Goal: Task Accomplishment & Management: Manage account settings

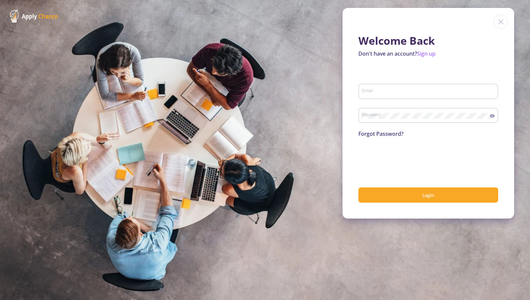
click at [382, 98] on div "Email" at bounding box center [429, 89] width 134 height 17
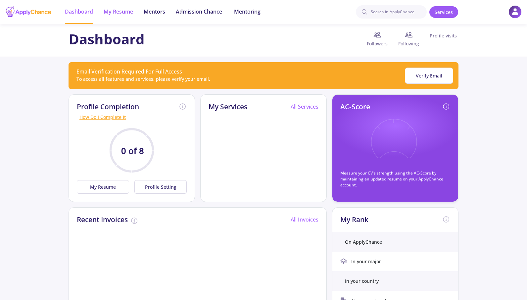
click at [119, 18] on li "My Resume" at bounding box center [118, 12] width 29 height 24
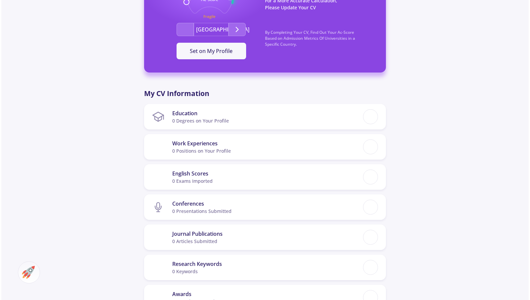
scroll to position [219, 0]
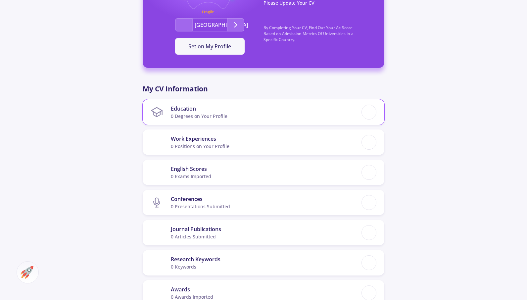
click at [342, 105] on section "Education 0 Degrees on Your Profile" at bounding box center [256, 112] width 211 height 20
click at [374, 114] on div at bounding box center [369, 112] width 12 height 12
checkbox input "false"
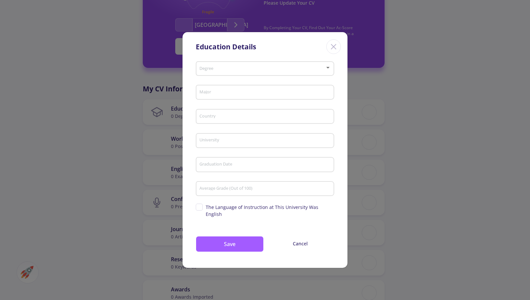
click at [326, 70] on div at bounding box center [328, 67] width 6 height 5
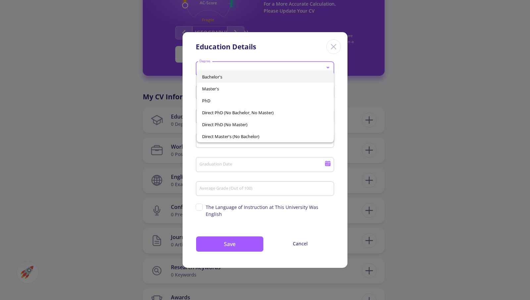
scroll to position [227, 0]
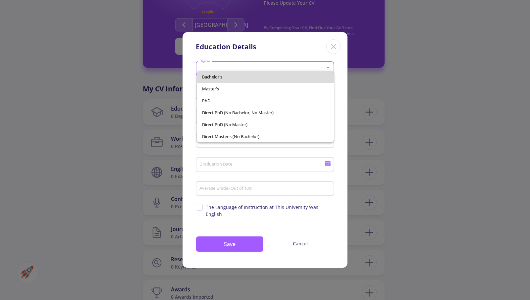
click at [232, 74] on span "Bachelor's" at bounding box center [265, 77] width 126 height 12
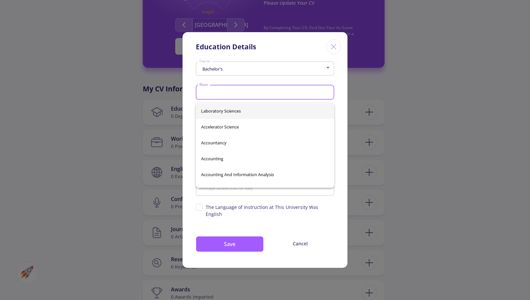
click at [230, 94] on input "Major" at bounding box center [266, 93] width 134 height 6
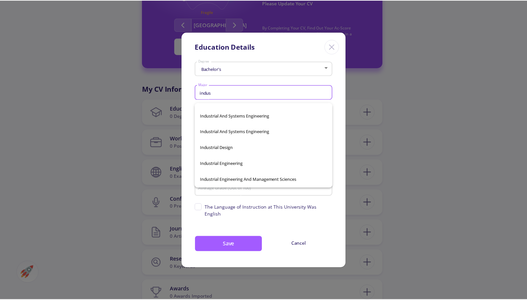
scroll to position [141, 0]
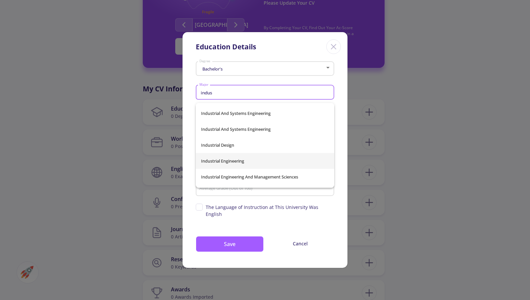
click at [275, 161] on span "Industrial Engineering" at bounding box center [265, 161] width 128 height 16
type input "Industrial Engineering"
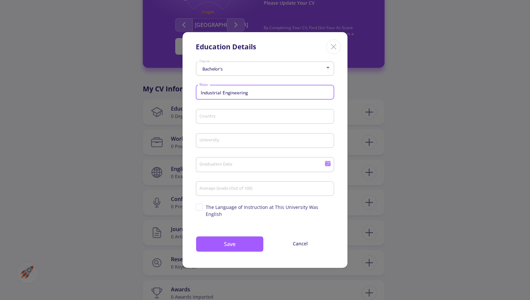
click at [274, 120] on input "Country" at bounding box center [266, 117] width 134 height 6
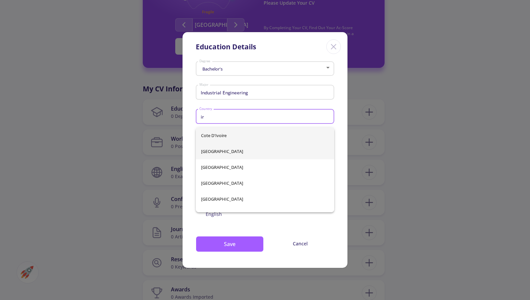
type input "ir"
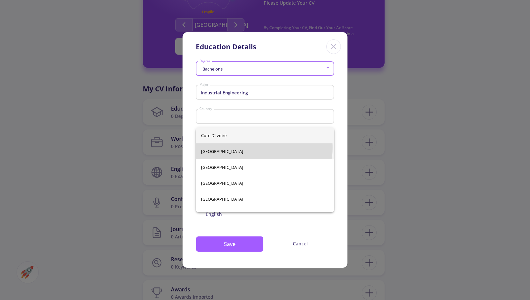
click at [246, 147] on div "Cote d'Ivoire [GEOGRAPHIC_DATA] [GEOGRAPHIC_DATA] [GEOGRAPHIC_DATA] [GEOGRAPHIC…" at bounding box center [265, 170] width 139 height 85
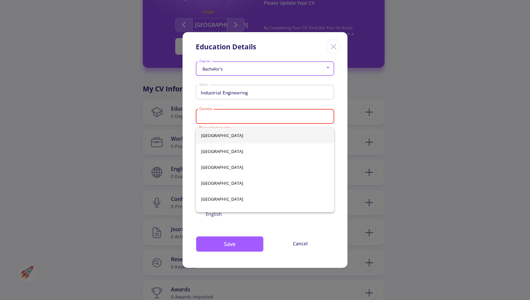
click at [241, 118] on input "Country" at bounding box center [266, 117] width 134 height 6
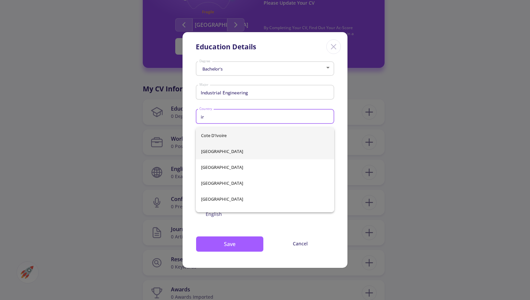
type input "ir"
click at [222, 150] on div "Cote d'Ivoire [GEOGRAPHIC_DATA] [GEOGRAPHIC_DATA] [GEOGRAPHIC_DATA] [GEOGRAPHIC…" at bounding box center [265, 170] width 139 height 85
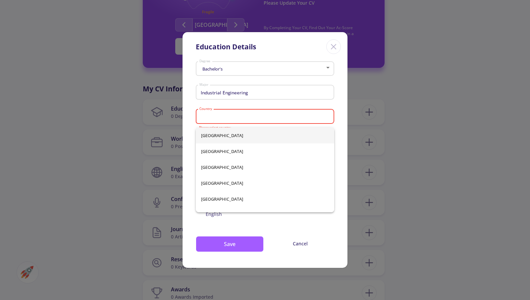
click at [231, 119] on input "Country" at bounding box center [266, 117] width 134 height 6
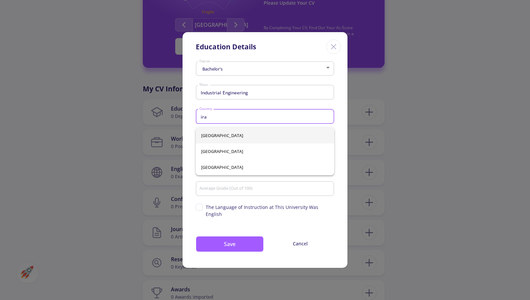
type input "ira"
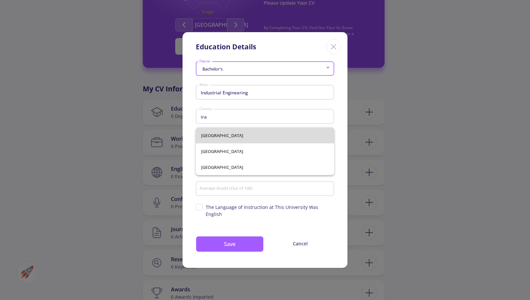
click at [209, 139] on div "[GEOGRAPHIC_DATA] [GEOGRAPHIC_DATA] [GEOGRAPHIC_DATA]" at bounding box center [265, 152] width 139 height 48
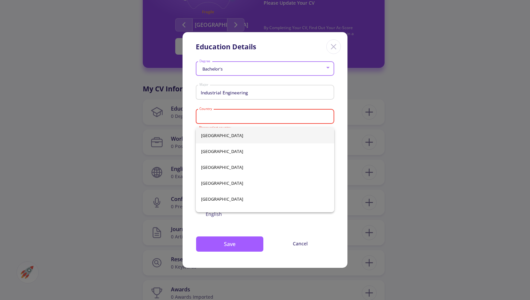
click at [215, 115] on div "Country" at bounding box center [265, 115] width 132 height 17
click at [232, 105] on div "Industrial Engineering Major" at bounding box center [265, 94] width 138 height 22
click at [246, 119] on input "Country" at bounding box center [266, 117] width 134 height 6
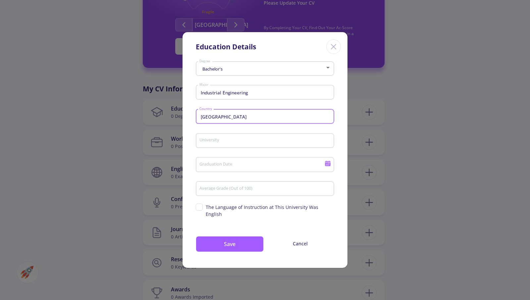
type input "[GEOGRAPHIC_DATA]"
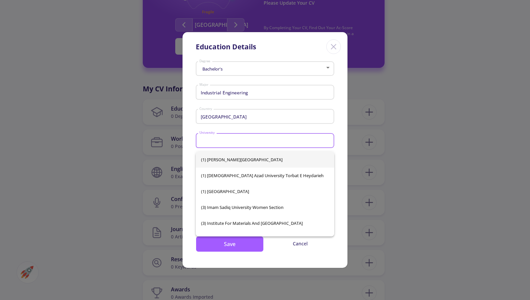
click at [242, 143] on input "University" at bounding box center [266, 141] width 134 height 6
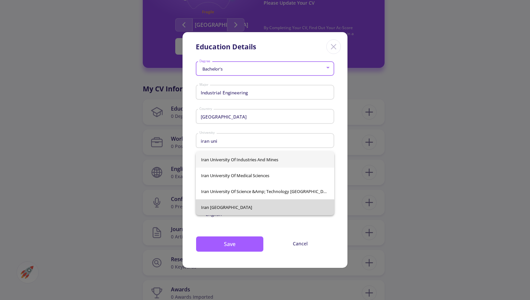
click at [246, 208] on span "Iran [GEOGRAPHIC_DATA]" at bounding box center [265, 207] width 128 height 16
type input "Iran [GEOGRAPHIC_DATA]"
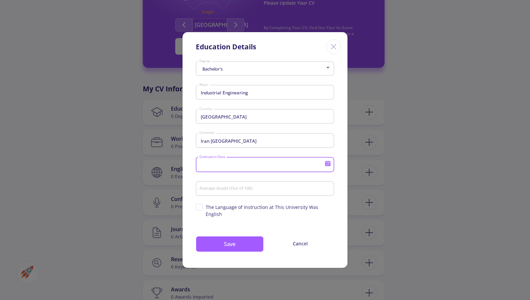
click at [241, 168] on input "Graduation Date" at bounding box center [263, 165] width 128 height 6
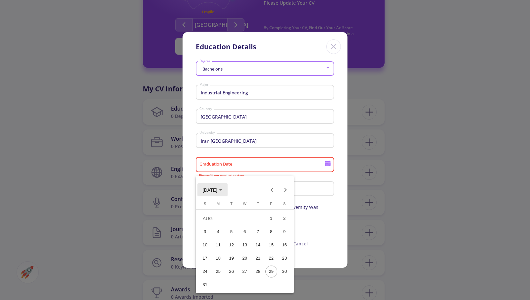
click at [222, 188] on span "[DATE]" at bounding box center [213, 189] width 20 height 5
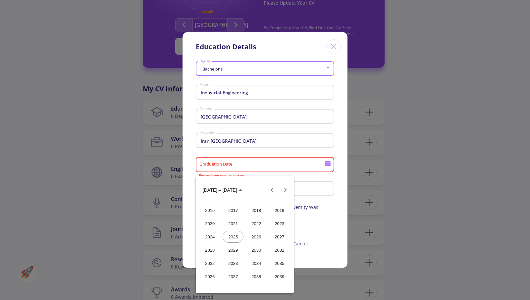
click at [275, 226] on div "2023" at bounding box center [279, 224] width 21 height 12
click at [229, 247] on div "OCT" at bounding box center [233, 250] width 21 height 12
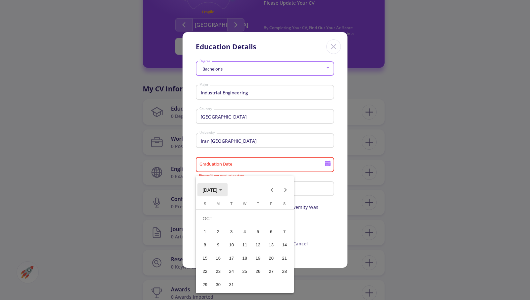
click at [204, 192] on button "[DATE]" at bounding box center [212, 189] width 30 height 13
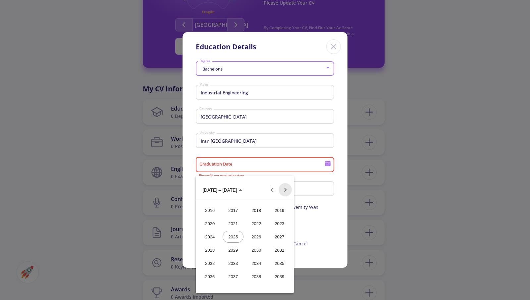
click at [286, 190] on button "Next 24 years" at bounding box center [285, 189] width 13 height 13
click at [271, 191] on button "Previous 24 years" at bounding box center [271, 189] width 13 height 13
click at [299, 172] on div at bounding box center [265, 150] width 530 height 300
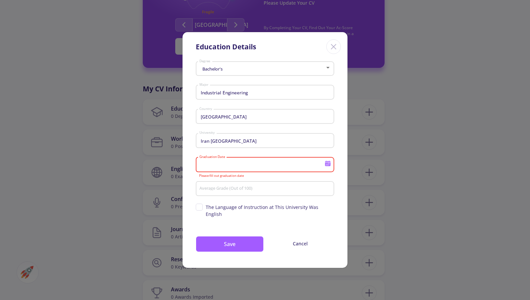
click at [327, 166] on icon at bounding box center [328, 165] width 6 height 4
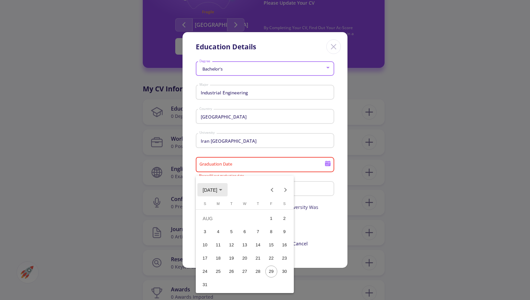
click at [216, 189] on span "[DATE]" at bounding box center [210, 190] width 15 height 5
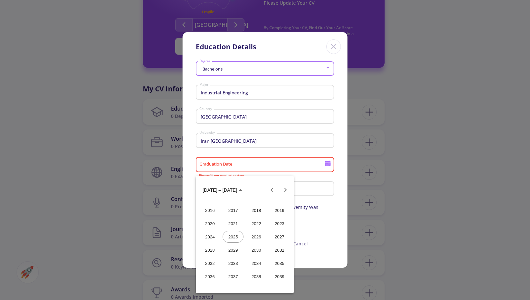
click at [279, 223] on div "2023" at bounding box center [279, 224] width 21 height 12
click at [211, 248] on div "SEP" at bounding box center [209, 250] width 21 height 12
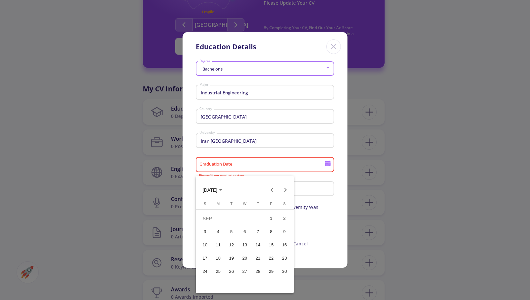
click at [273, 259] on div "22" at bounding box center [271, 258] width 12 height 12
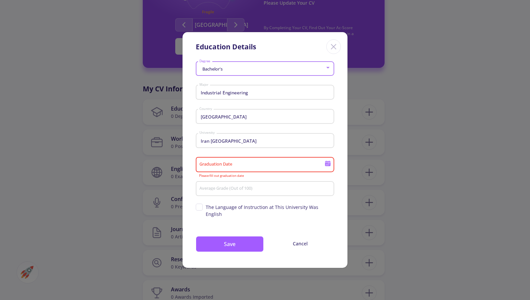
type input "[DATE]"
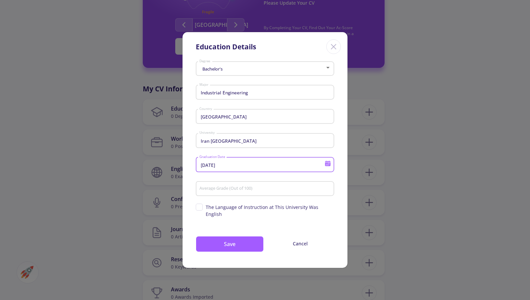
click at [248, 192] on input "Average Grade (Out of 100)" at bounding box center [266, 189] width 134 height 6
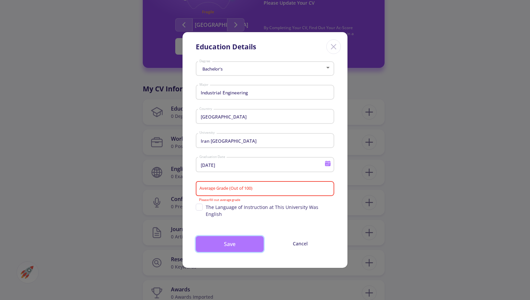
click at [241, 240] on button "Save" at bounding box center [230, 244] width 68 height 16
click at [272, 191] on input "Average Grade (Out of 100)" at bounding box center [266, 189] width 134 height 6
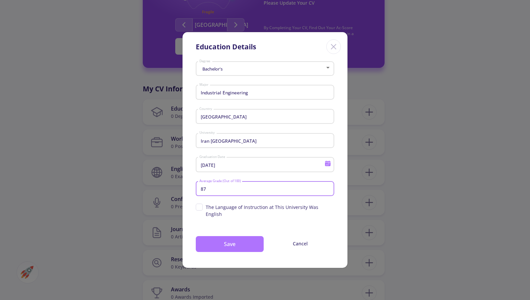
type input "87"
click at [237, 240] on button "Save" at bounding box center [230, 244] width 68 height 16
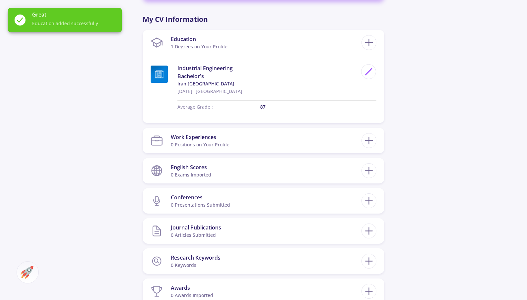
scroll to position [298, 0]
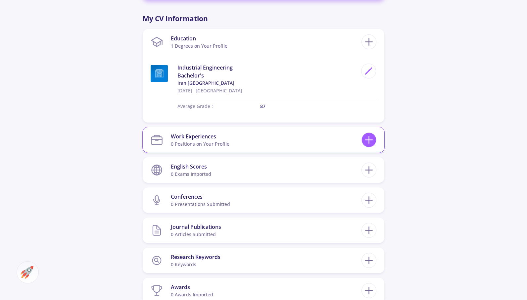
click at [368, 136] on icon at bounding box center [369, 140] width 12 height 12
checkbox input "false"
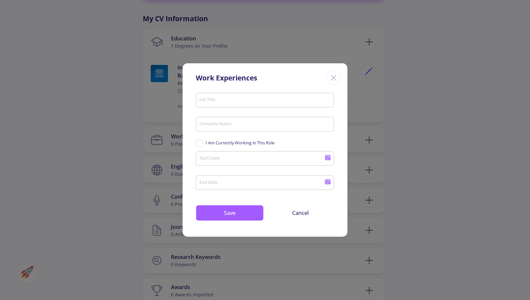
click at [226, 102] on input "Job Title" at bounding box center [266, 100] width 134 height 6
type input "project controls speciali"
click at [264, 126] on input "Company Name" at bounding box center [266, 125] width 134 height 6
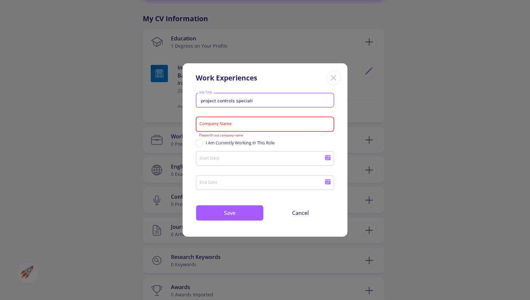
click at [262, 103] on input "project controls speciali" at bounding box center [266, 100] width 134 height 6
click at [254, 101] on input "project controls speciali" at bounding box center [266, 100] width 134 height 6
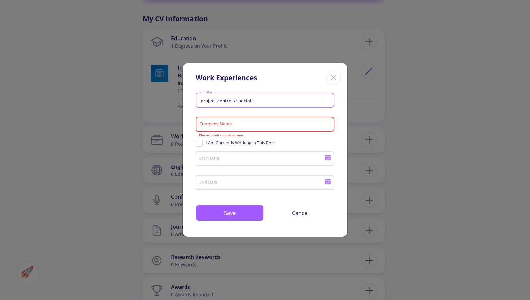
click at [239, 121] on div "Company Name" at bounding box center [265, 122] width 132 height 17
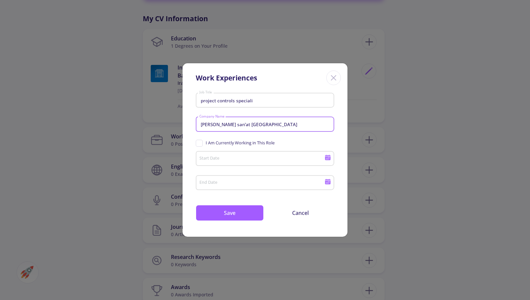
type input "[PERSON_NAME] san'at [GEOGRAPHIC_DATA]"
click at [291, 99] on input "project controls speciali" at bounding box center [266, 100] width 134 height 6
click at [254, 102] on input "project controls speciali" at bounding box center [266, 100] width 134 height 6
drag, startPoint x: 251, startPoint y: 101, endPoint x: 260, endPoint y: 102, distance: 9.4
click at [260, 102] on input "project controls speciali" at bounding box center [266, 100] width 134 height 6
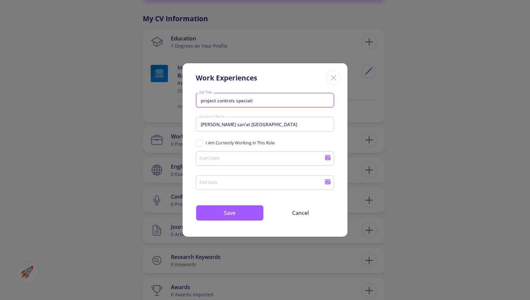
drag, startPoint x: 260, startPoint y: 102, endPoint x: 236, endPoint y: 103, distance: 23.9
click at [236, 103] on div "project controls speciali Job Title" at bounding box center [265, 98] width 132 height 17
type input "project manager"
click at [197, 140] on span "I Am Currently Working in This Role" at bounding box center [235, 143] width 79 height 6
click at [197, 140] on input "I Am Currently Working in This Role" at bounding box center [198, 142] width 4 height 4
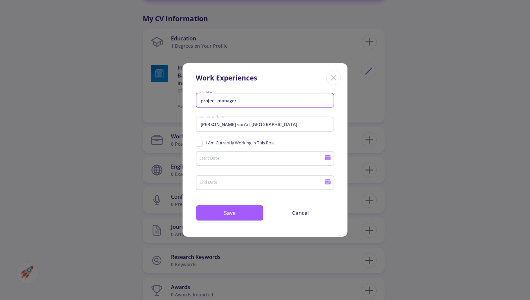
checkbox input "true"
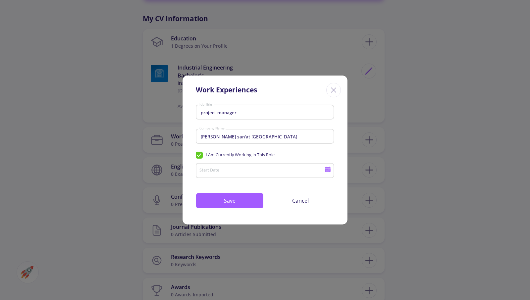
click at [330, 171] on icon at bounding box center [328, 171] width 6 height 4
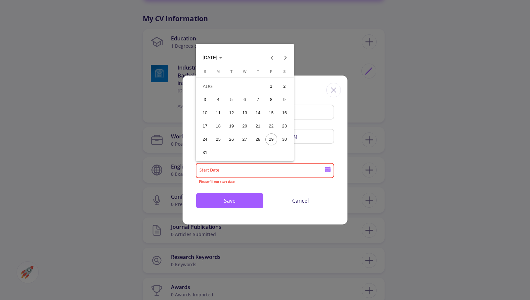
click at [217, 59] on span "[DATE]" at bounding box center [210, 57] width 15 height 5
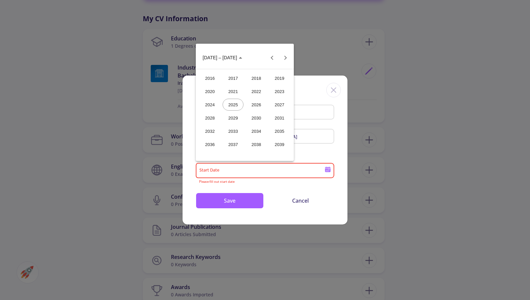
click at [212, 102] on div "2024" at bounding box center [209, 105] width 21 height 12
click at [212, 102] on div "MAY" at bounding box center [209, 105] width 21 height 12
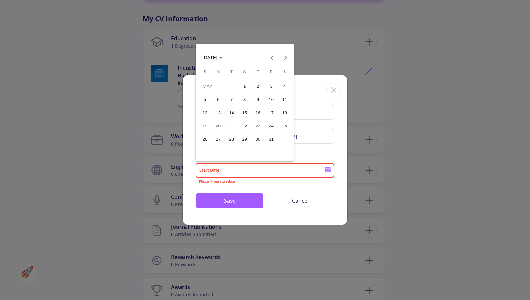
click at [244, 110] on div "15" at bounding box center [245, 113] width 12 height 12
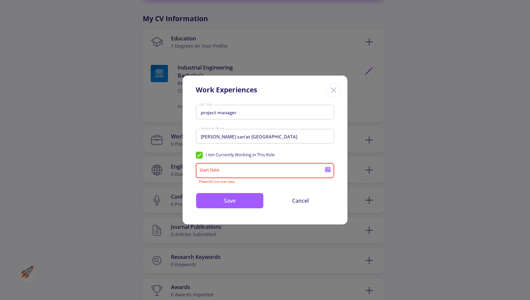
type input "[DATE]"
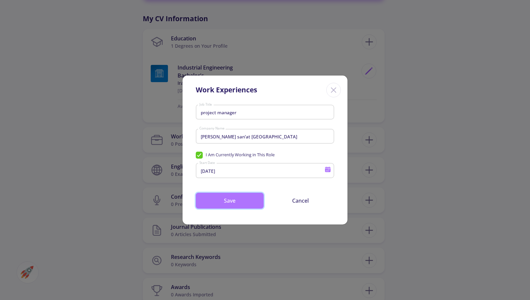
click at [234, 201] on button "Save" at bounding box center [230, 201] width 68 height 16
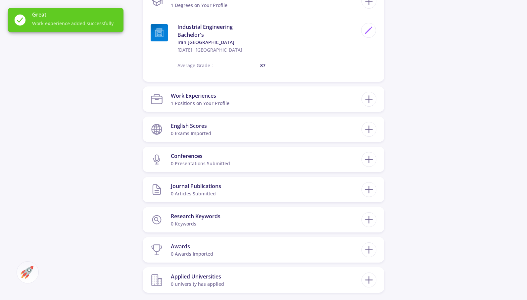
scroll to position [338, 0]
click at [369, 130] on line at bounding box center [369, 130] width 7 height 0
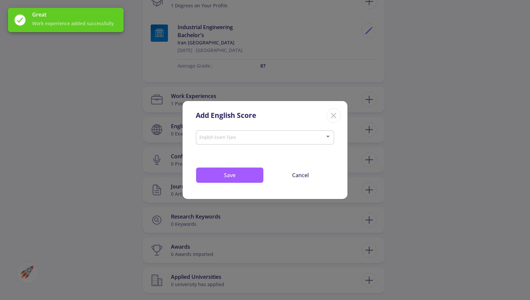
click at [238, 139] on span at bounding box center [263, 137] width 125 height 5
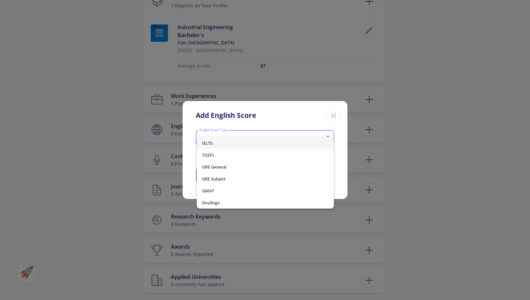
click at [233, 143] on span "IELTS" at bounding box center [265, 143] width 126 height 12
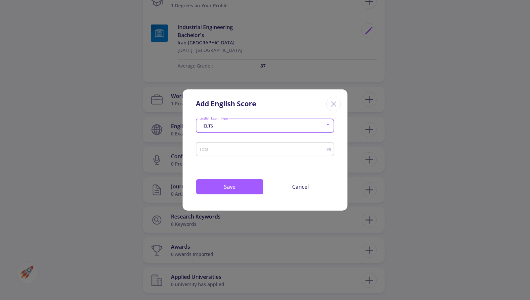
click at [240, 149] on input "Total" at bounding box center [262, 149] width 127 height 5
type input "8"
click at [239, 189] on button "Save" at bounding box center [230, 187] width 68 height 16
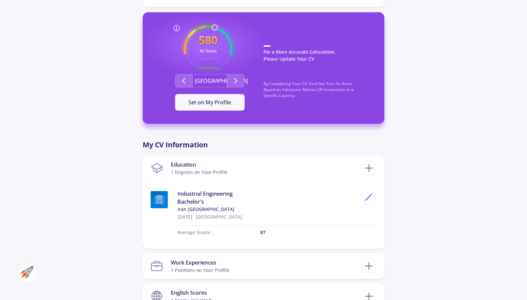
scroll to position [0, 0]
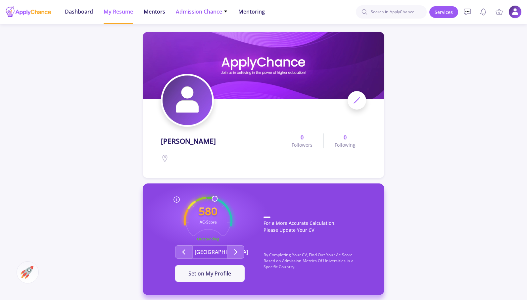
click at [200, 12] on span "Admission Chance" at bounding box center [202, 12] width 52 height 8
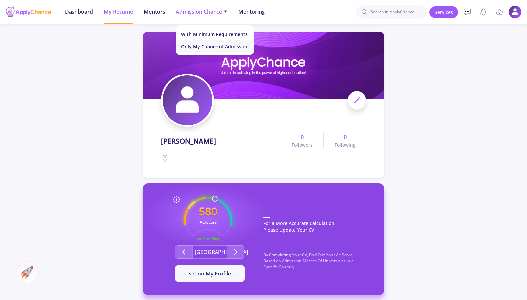
click at [197, 48] on link "Only My Chance of Admission" at bounding box center [215, 46] width 78 height 12
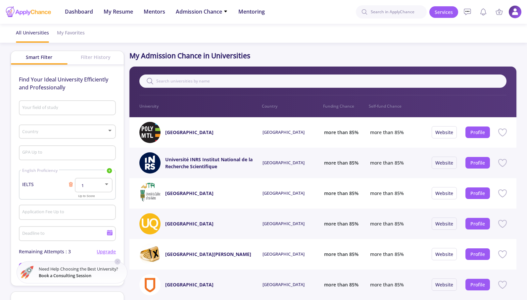
click at [56, 109] on input "Your field of study" at bounding box center [68, 108] width 92 height 6
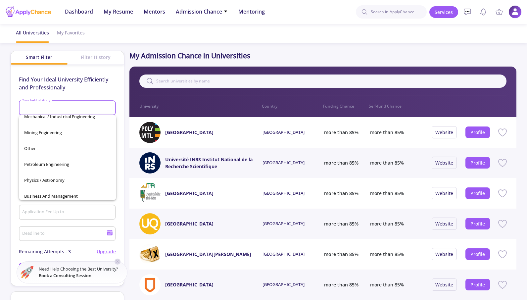
scroll to position [233, 0]
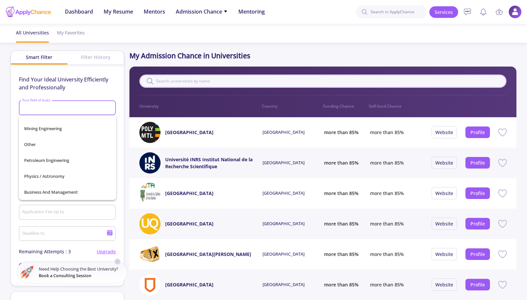
click at [266, 81] on input "text" at bounding box center [322, 81] width 367 height 13
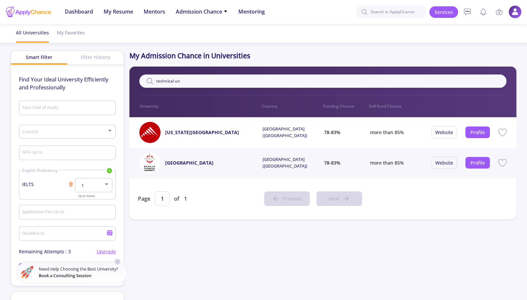
drag, startPoint x: 188, startPoint y: 82, endPoint x: 51, endPoint y: 97, distance: 137.4
click at [51, 97] on section "Smart Filter Filter History Find Your Ideal University Efficiently and Professi…" at bounding box center [264, 269] width 506 height 437
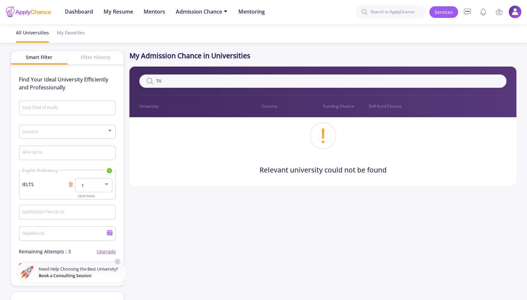
type input "T"
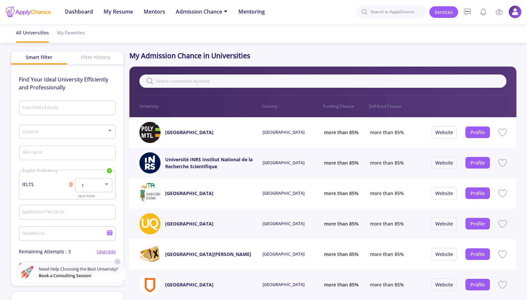
paste input "[GEOGRAPHIC_DATA]"
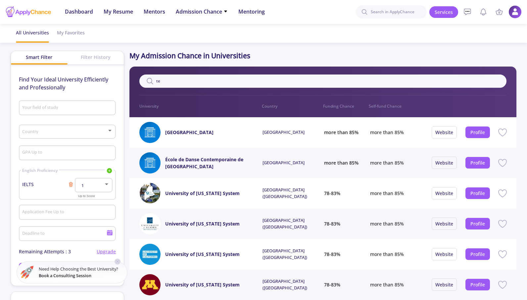
type input "t"
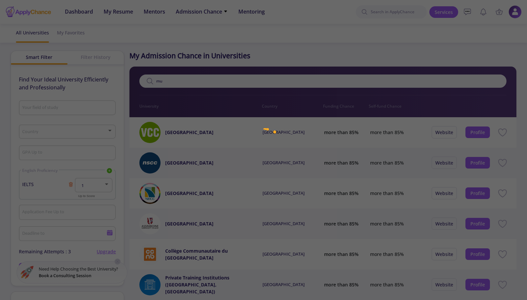
type input "m"
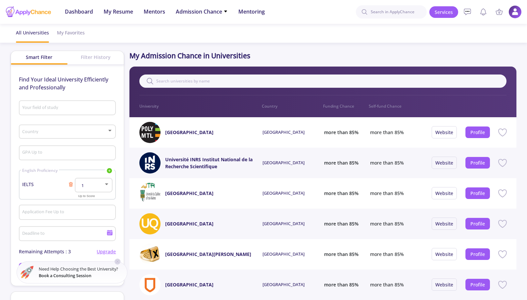
click at [269, 106] on p "Country" at bounding box center [292, 106] width 61 height 6
click at [55, 134] on span at bounding box center [65, 132] width 83 height 5
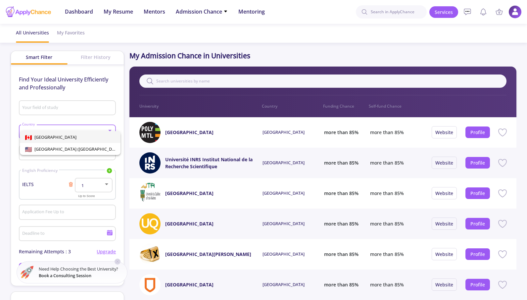
click at [121, 95] on div at bounding box center [263, 150] width 527 height 300
